Goal: Information Seeking & Learning: Learn about a topic

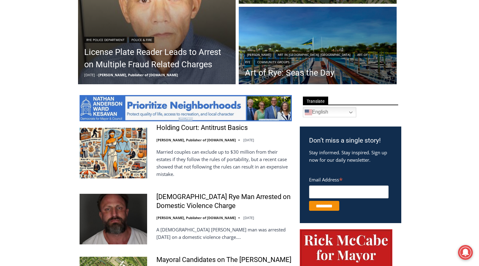
scroll to position [308, 0]
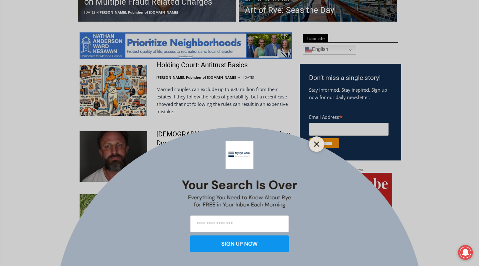
click at [313, 145] on button "Close" at bounding box center [316, 144] width 9 height 9
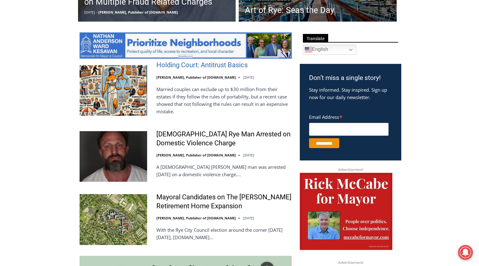
click at [187, 64] on link "Holding Court: Antitrust Basics" at bounding box center [201, 65] width 91 height 9
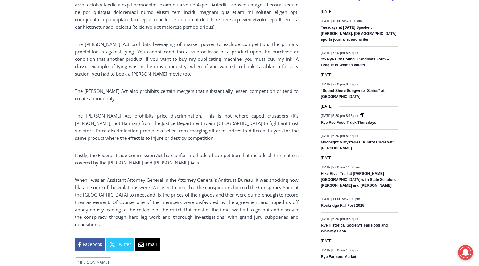
scroll to position [637, 0]
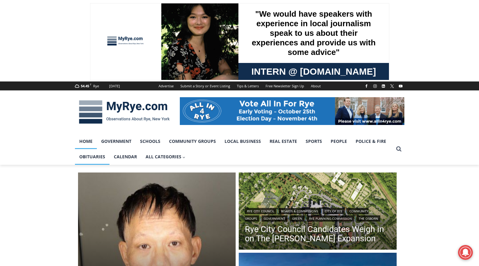
click at [97, 153] on link "Obituaries" at bounding box center [92, 156] width 35 height 15
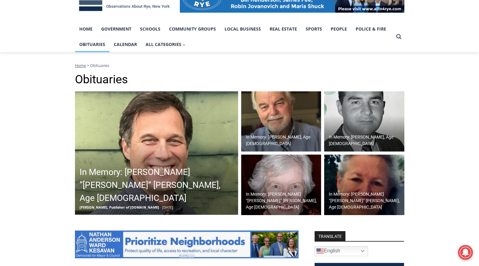
click at [181, 189] on h2 "In Memory: William “Bill” Nicholas Leary, Age 62" at bounding box center [158, 185] width 157 height 39
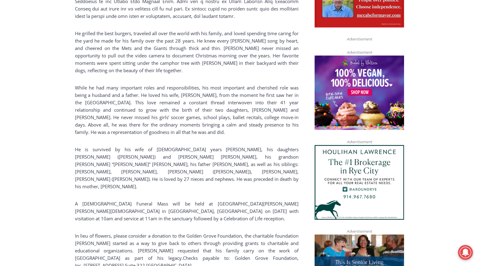
scroll to position [483, 0]
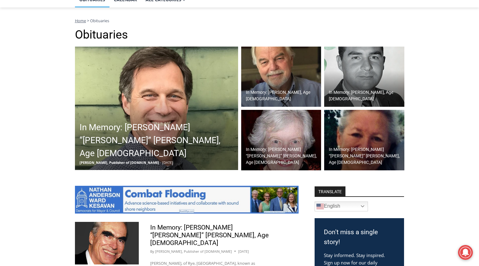
scroll to position [236, 0]
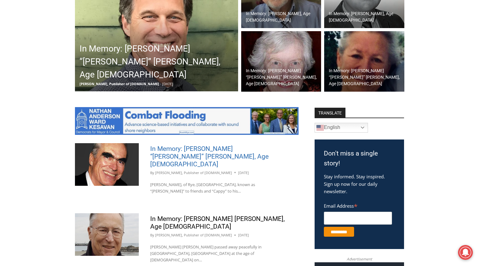
click at [184, 152] on link "In Memory: John Peter “Jack” Heffernan, Age 85" at bounding box center [209, 156] width 118 height 23
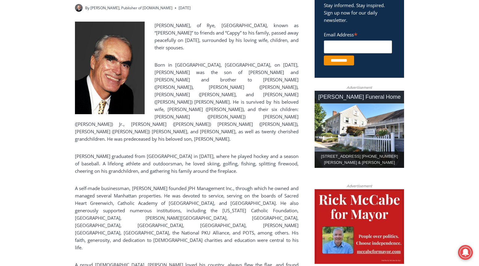
scroll to position [236, 0]
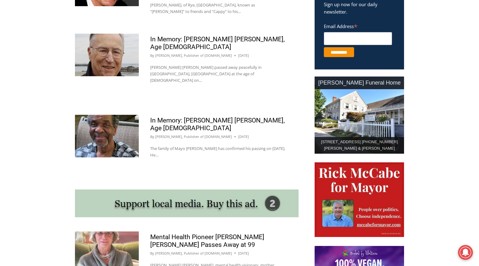
scroll to position [421, 0]
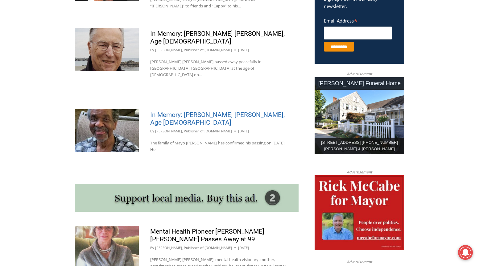
click at [225, 111] on link "In Memory: [PERSON_NAME] [PERSON_NAME], Age [DEMOGRAPHIC_DATA]" at bounding box center [217, 118] width 134 height 15
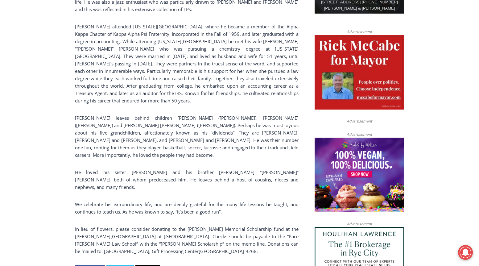
scroll to position [391, 0]
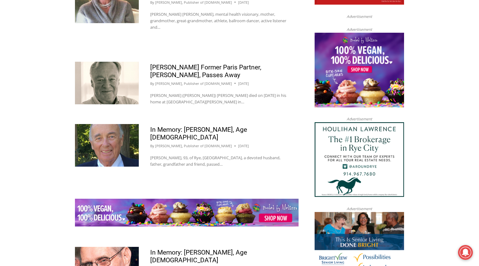
scroll to position [668, 0]
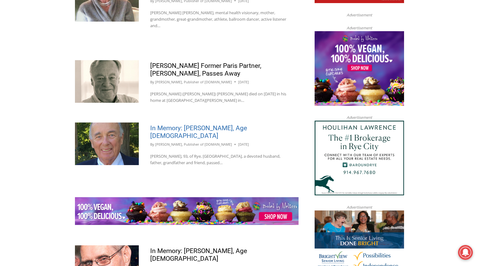
click at [170, 124] on link "In Memory: [PERSON_NAME], Age [DEMOGRAPHIC_DATA]" at bounding box center [198, 131] width 97 height 15
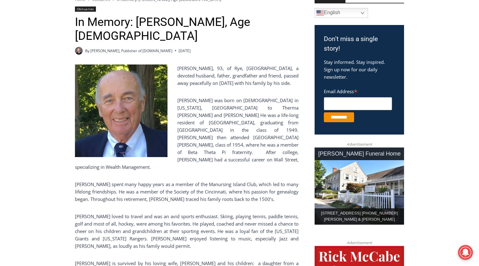
scroll to position [123, 0]
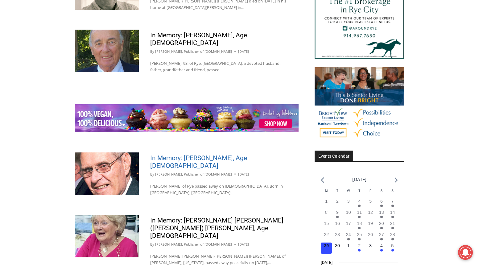
click at [247, 154] on link "In Memory: [PERSON_NAME], Age [DEMOGRAPHIC_DATA]" at bounding box center [198, 161] width 97 height 15
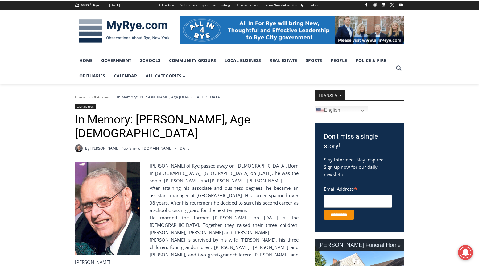
scroll to position [93, 0]
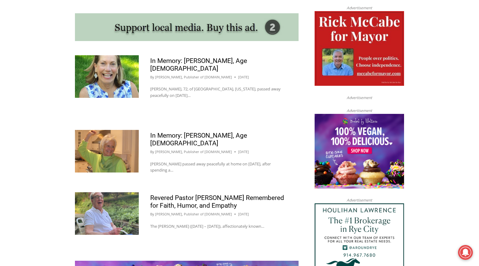
scroll to position [586, 0]
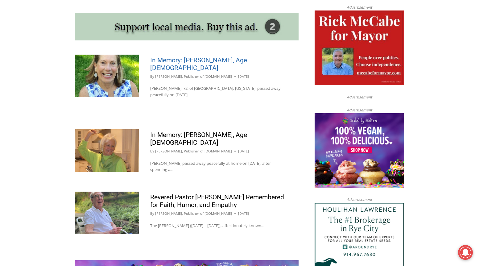
click at [202, 56] on link "In Memory: [PERSON_NAME], Age [DEMOGRAPHIC_DATA]" at bounding box center [198, 63] width 97 height 15
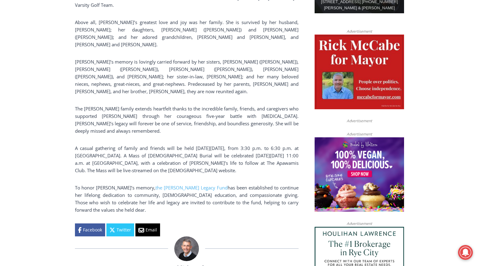
scroll to position [391, 0]
